Goal: Go to known website: Go to known website

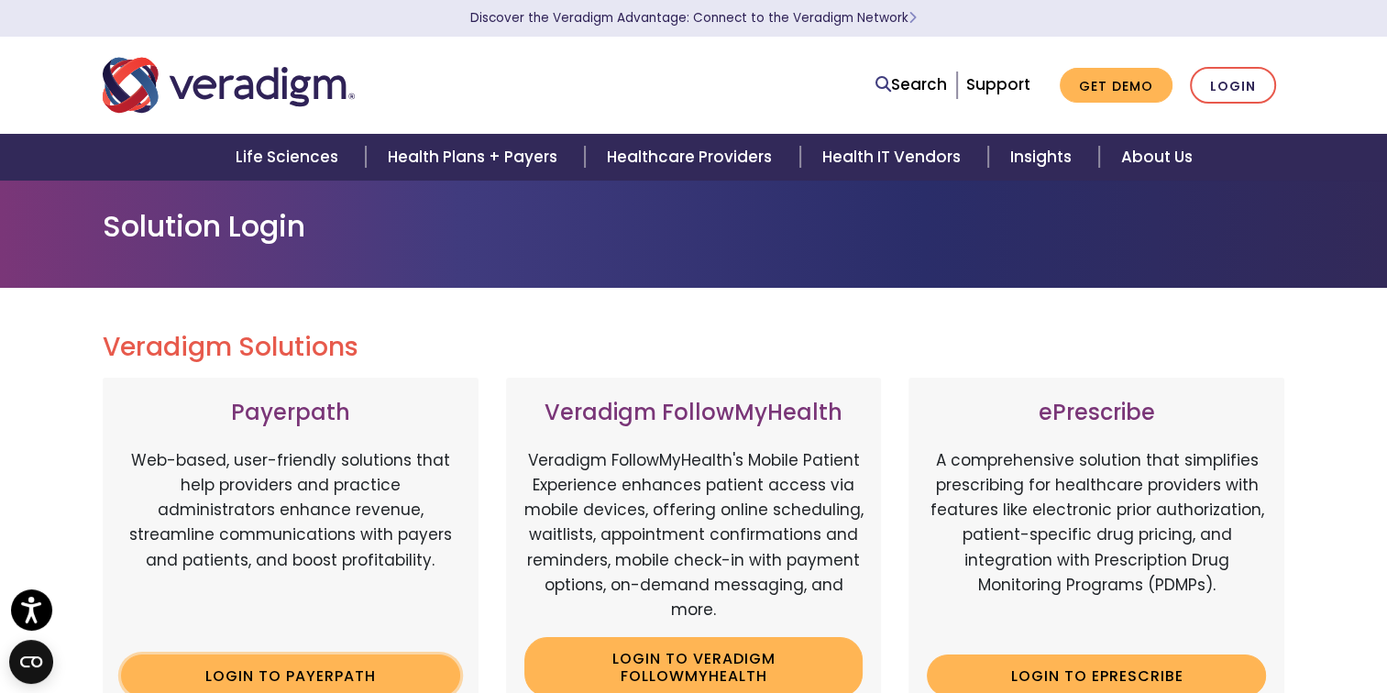
click at [245, 683] on link "Login to Payerpath" at bounding box center [290, 676] width 339 height 42
click at [302, 688] on link "Login to Payerpath" at bounding box center [290, 676] width 339 height 42
